Goal: Obtain resource: Obtain resource

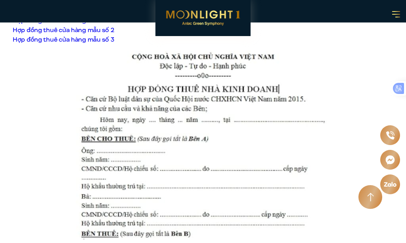
scroll to position [2182, 0]
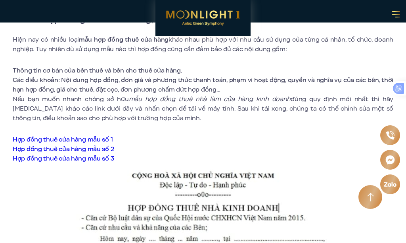
click at [100, 135] on link "Hợp đồng thuê cửa hàng mẫu số 1" at bounding box center [63, 139] width 100 height 9
click at [106, 145] on link "Hợp đồng thuê cửa hàng mẫu số 2" at bounding box center [63, 149] width 101 height 9
click at [108, 145] on link "Hợp đồng thuê cửa hàng mẫu số 2" at bounding box center [63, 149] width 101 height 9
click at [94, 154] on link "Hợp đồng thuê cửa hàng mẫu số 3" at bounding box center [63, 158] width 101 height 9
click at [88, 154] on link "Hợp đồng thuê cửa hàng mẫu số 3" at bounding box center [63, 158] width 101 height 9
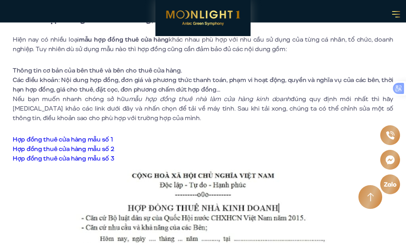
click at [88, 154] on link "Hợp đồng thuê cửa hàng mẫu số 3" at bounding box center [63, 158] width 101 height 9
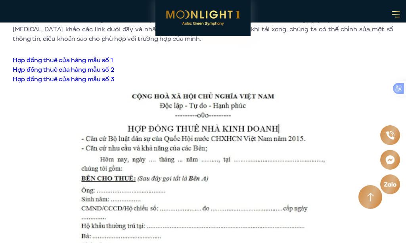
scroll to position [2222, 0]
